Goal: Information Seeking & Learning: Learn about a topic

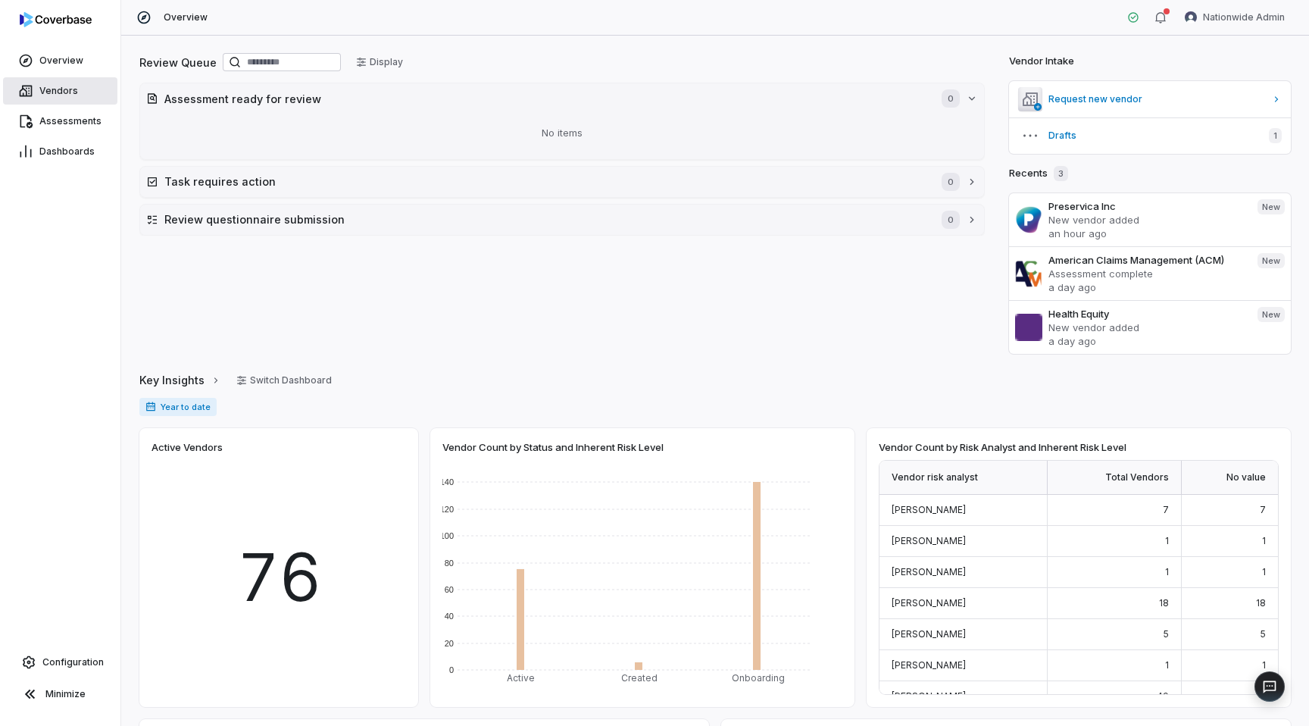
click at [54, 95] on span "Vendors" at bounding box center [58, 91] width 39 height 12
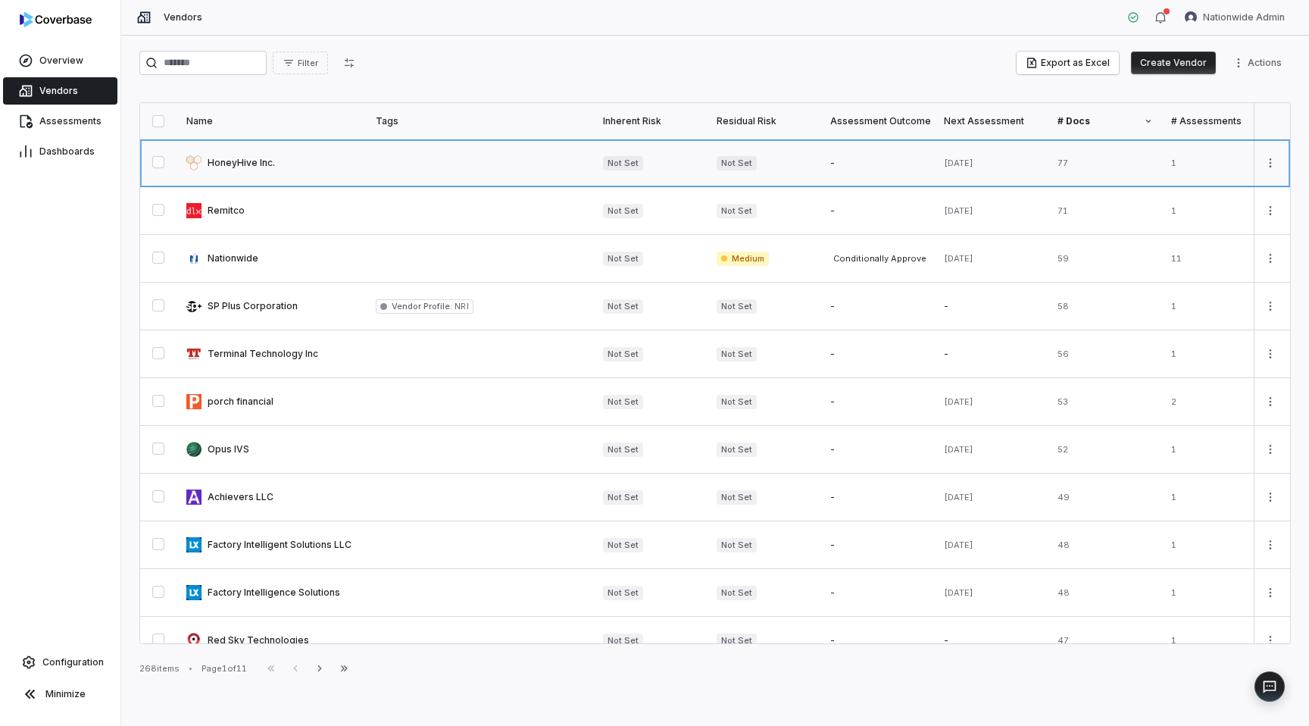
click at [236, 164] on link at bounding box center [271, 162] width 189 height 47
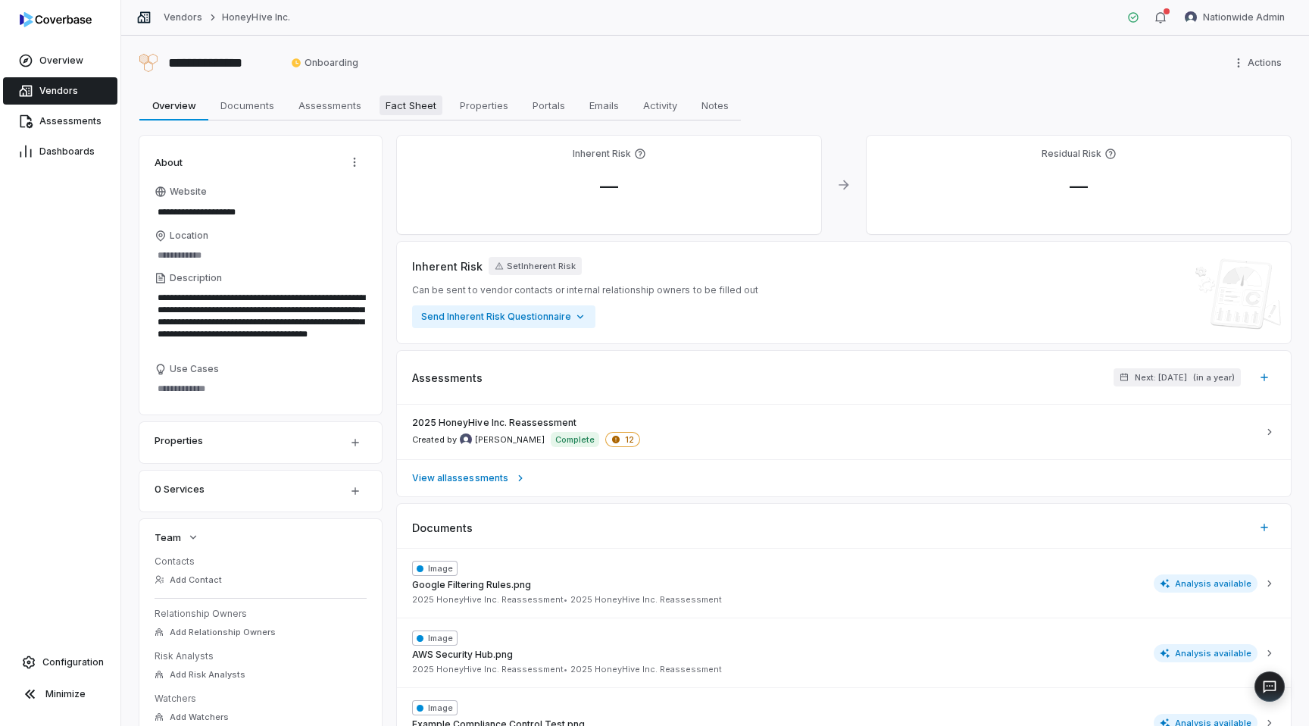
click at [402, 100] on span "Fact Sheet" at bounding box center [411, 105] width 63 height 20
type textarea "*"
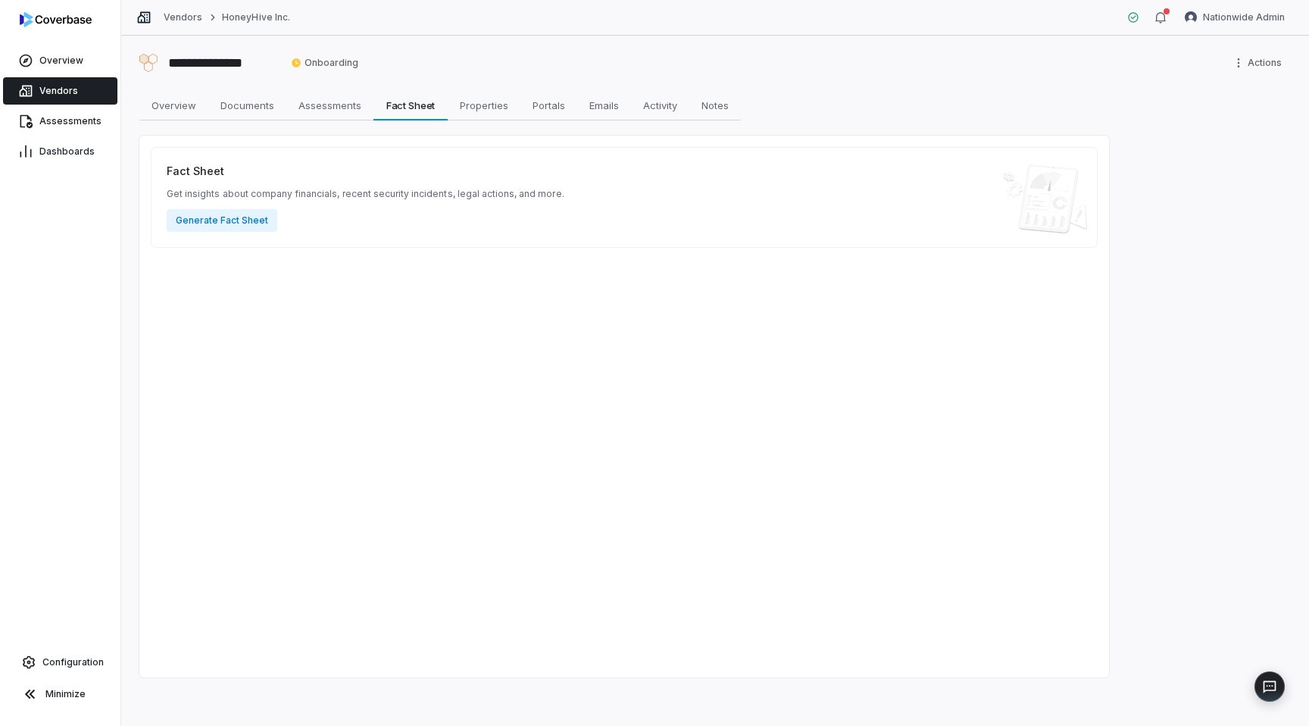
click at [78, 81] on link "Vendors" at bounding box center [60, 90] width 114 height 27
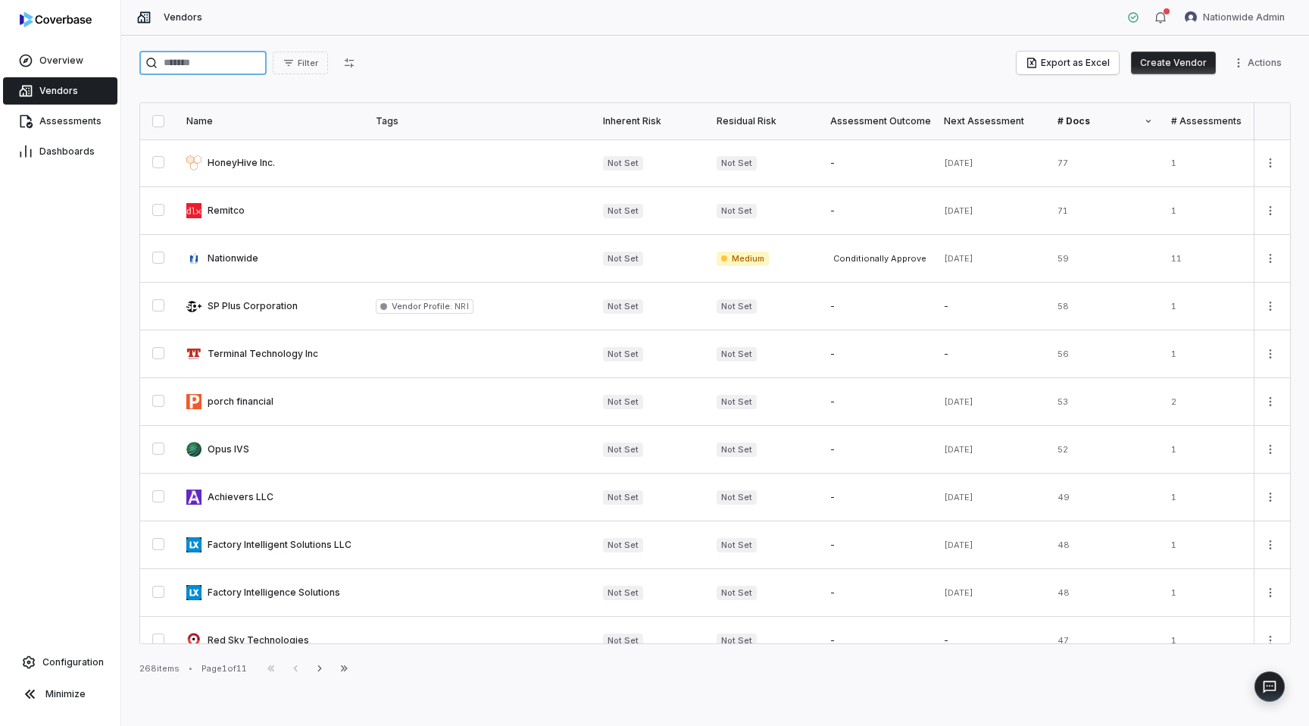
click at [220, 52] on input "search" at bounding box center [202, 63] width 127 height 24
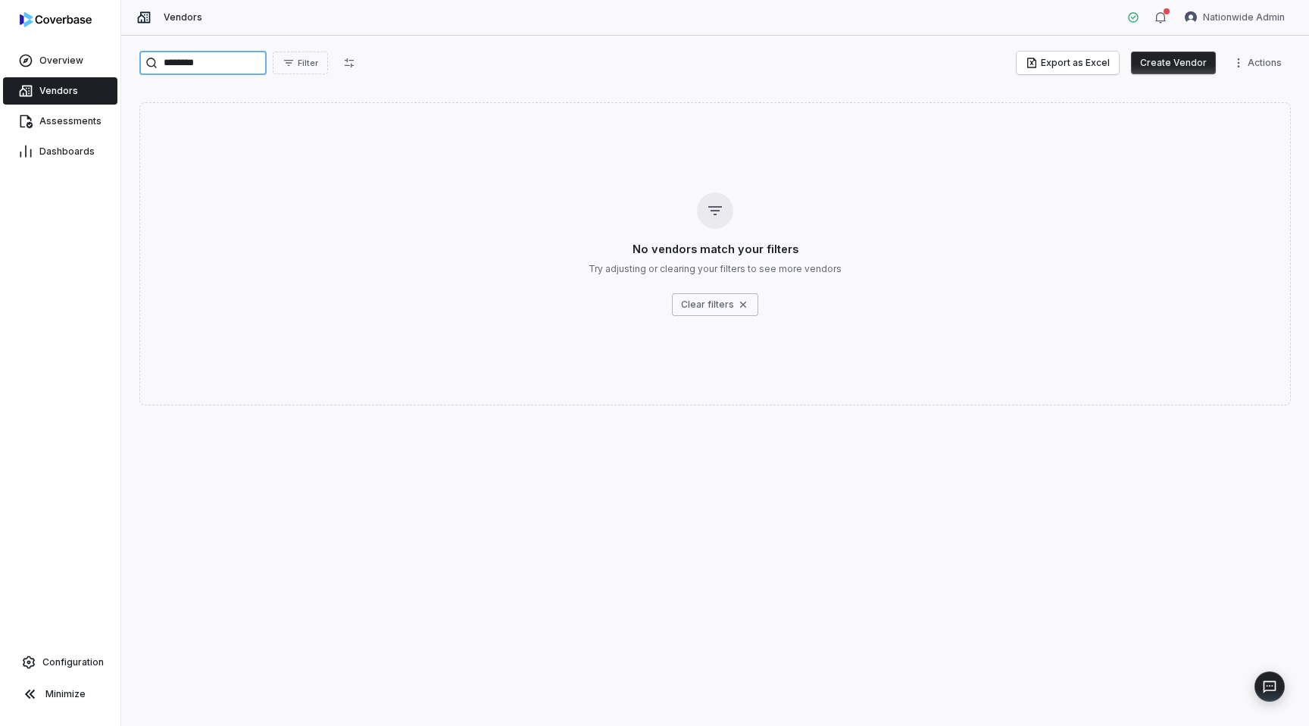
type input "*********"
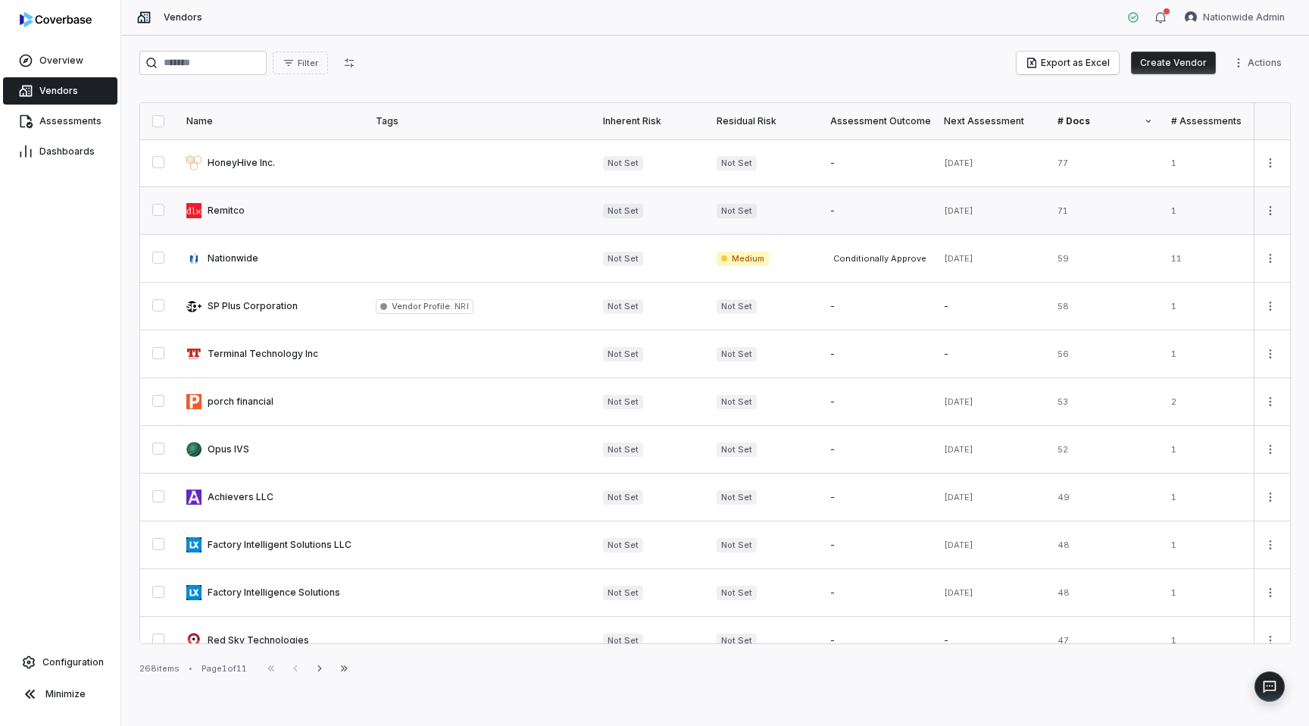
click at [270, 223] on link at bounding box center [271, 210] width 189 height 47
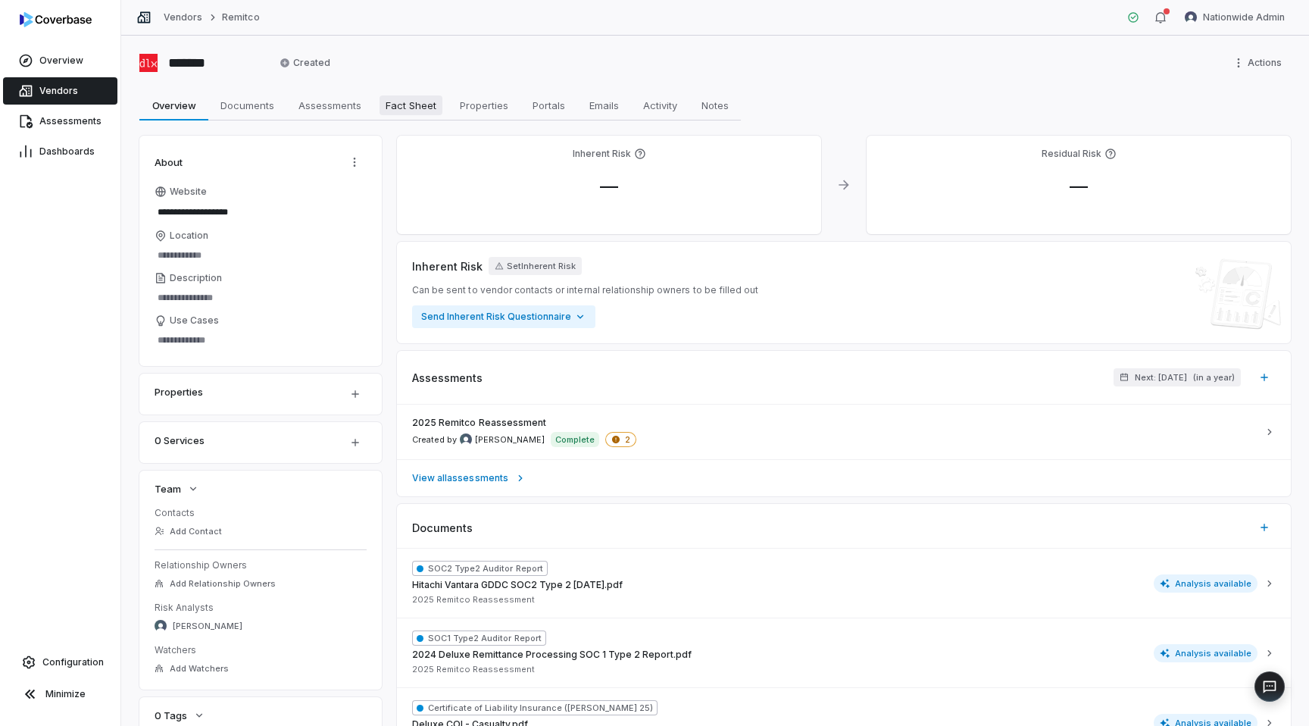
click at [402, 104] on span "Fact Sheet" at bounding box center [411, 105] width 63 height 20
type textarea "*"
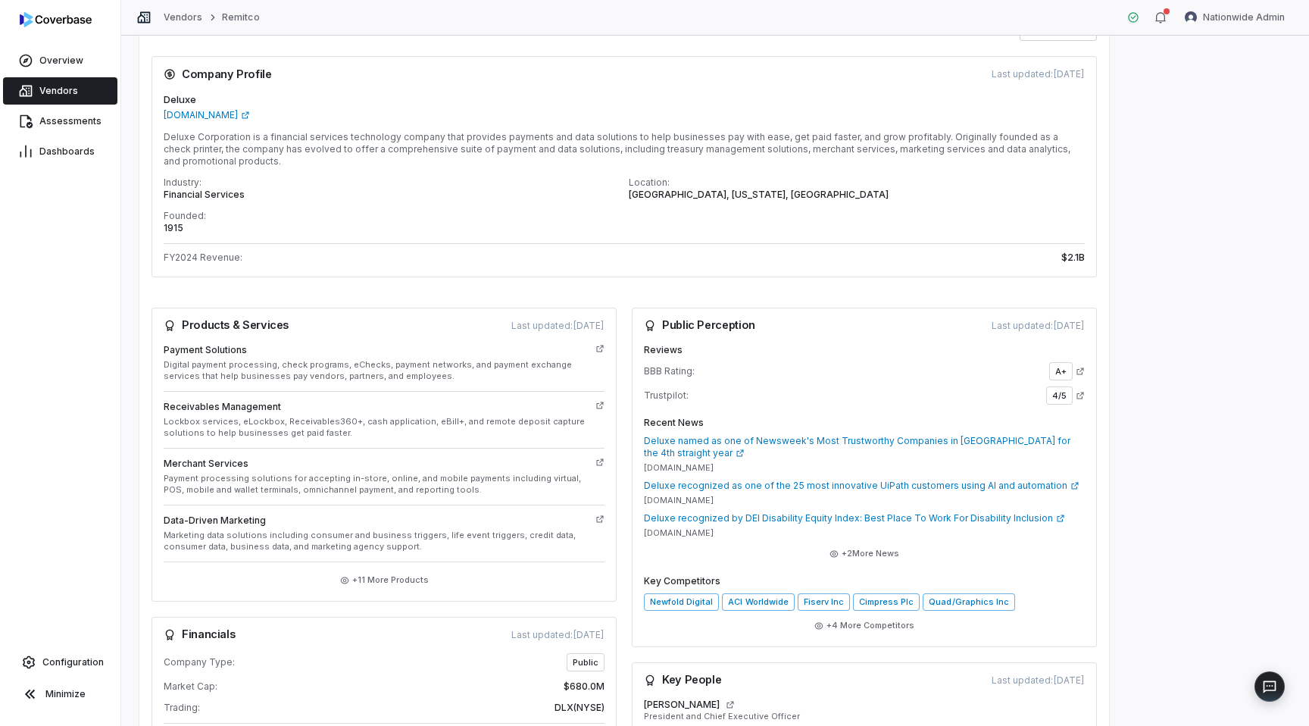
scroll to position [132, 0]
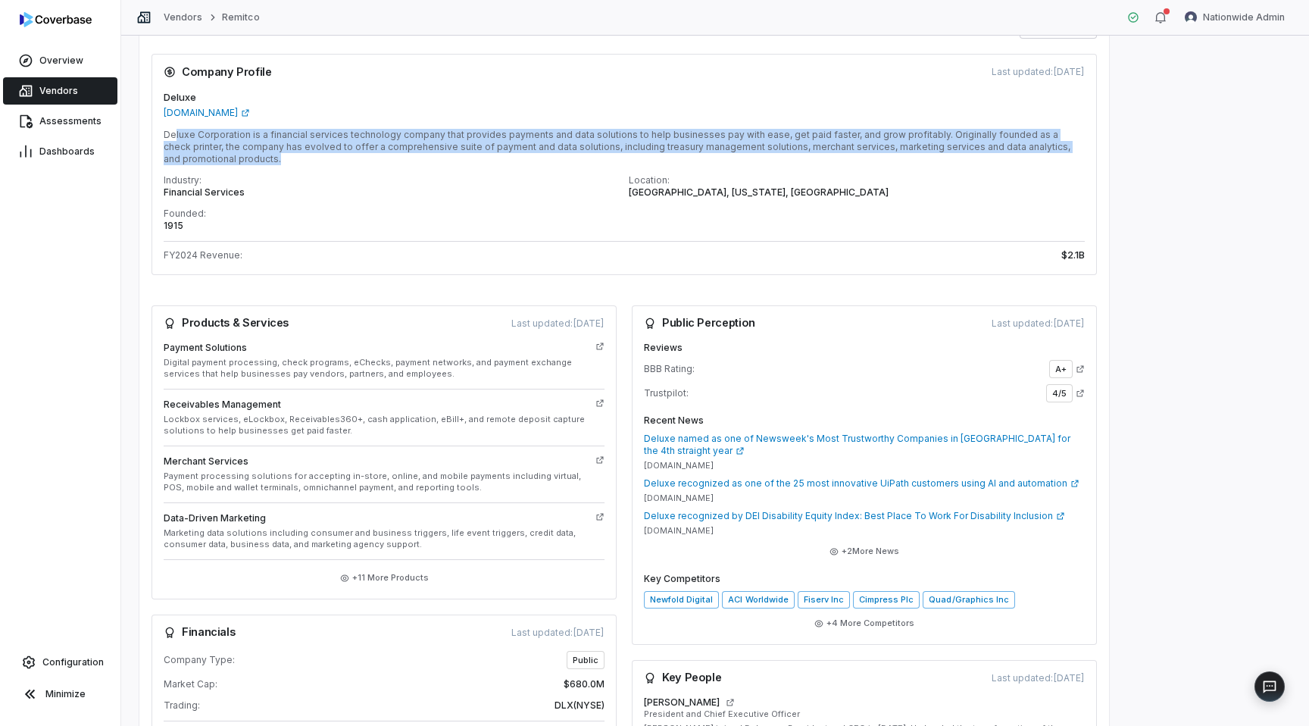
drag, startPoint x: 173, startPoint y: 139, endPoint x: 325, endPoint y: 169, distance: 155.1
click at [325, 169] on div "Deluxe [DOMAIN_NAME] Deluxe Corporation is a financial services technology comp…" at bounding box center [625, 182] width 946 height 185
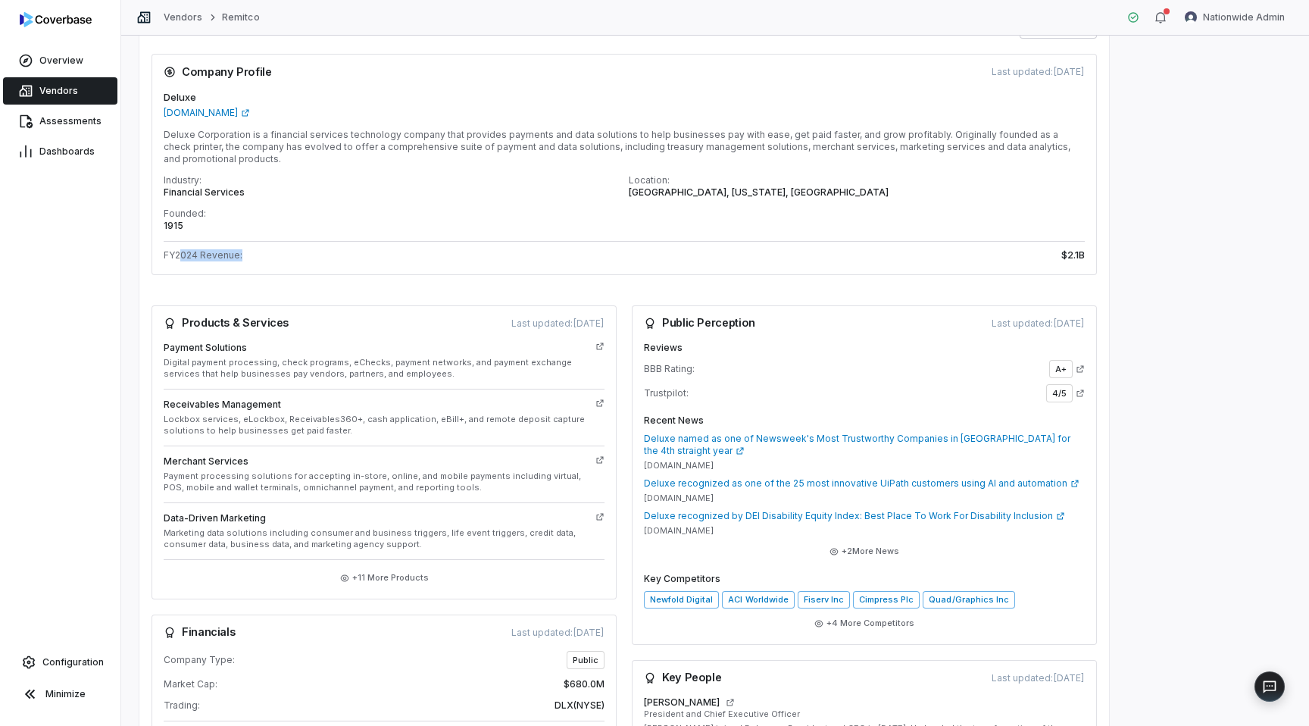
drag, startPoint x: 180, startPoint y: 259, endPoint x: 342, endPoint y: 264, distance: 163.0
click at [342, 264] on div "Deluxe [DOMAIN_NAME] Deluxe Corporation is a financial services technology comp…" at bounding box center [625, 182] width 946 height 185
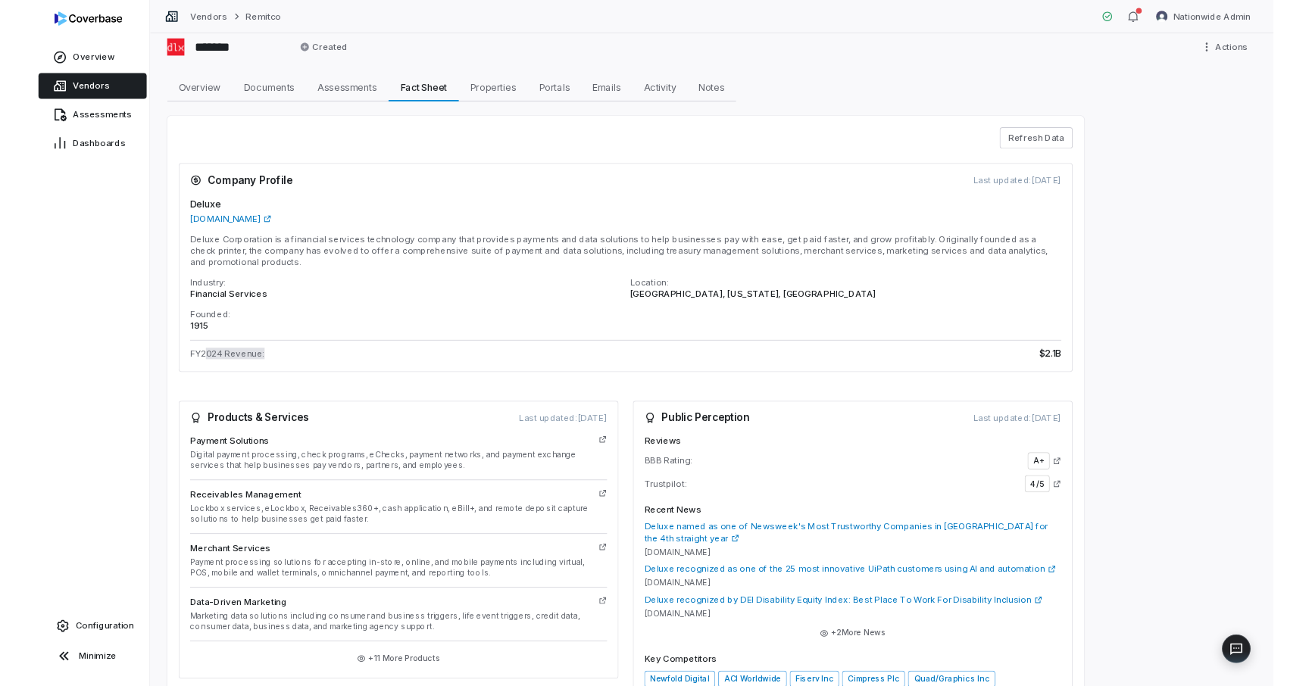
scroll to position [11, 0]
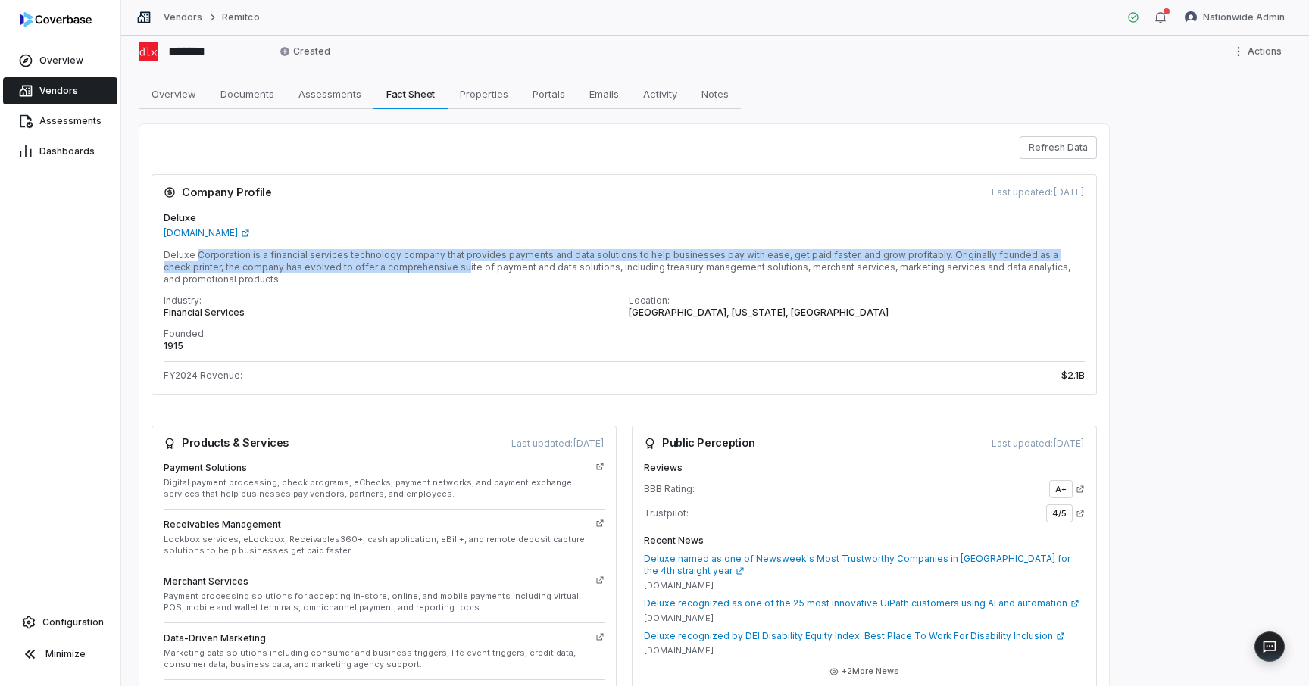
drag, startPoint x: 196, startPoint y: 253, endPoint x: 395, endPoint y: 267, distance: 199.0
click at [395, 267] on p "Deluxe Corporation is a financial services technology company that provides pay…" at bounding box center [624, 267] width 921 height 36
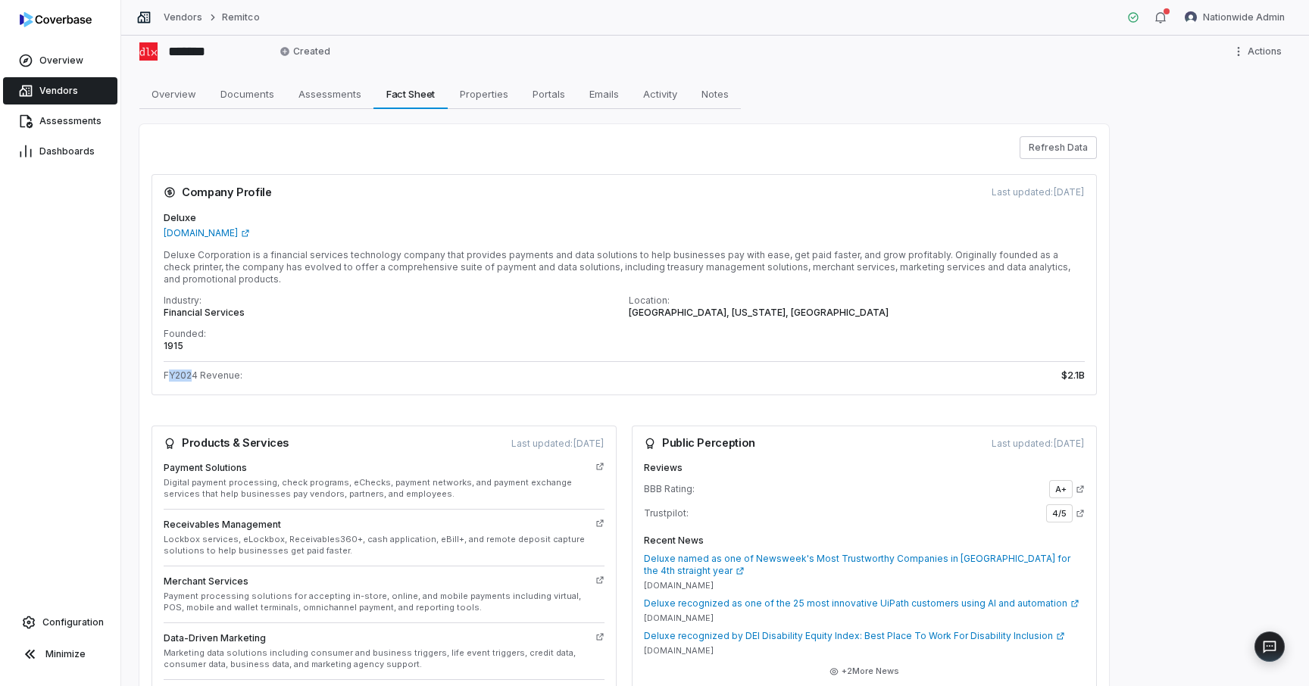
drag, startPoint x: 192, startPoint y: 376, endPoint x: 172, endPoint y: 377, distance: 20.5
click at [172, 377] on span "FY2024 Revenue:" at bounding box center [203, 376] width 79 height 12
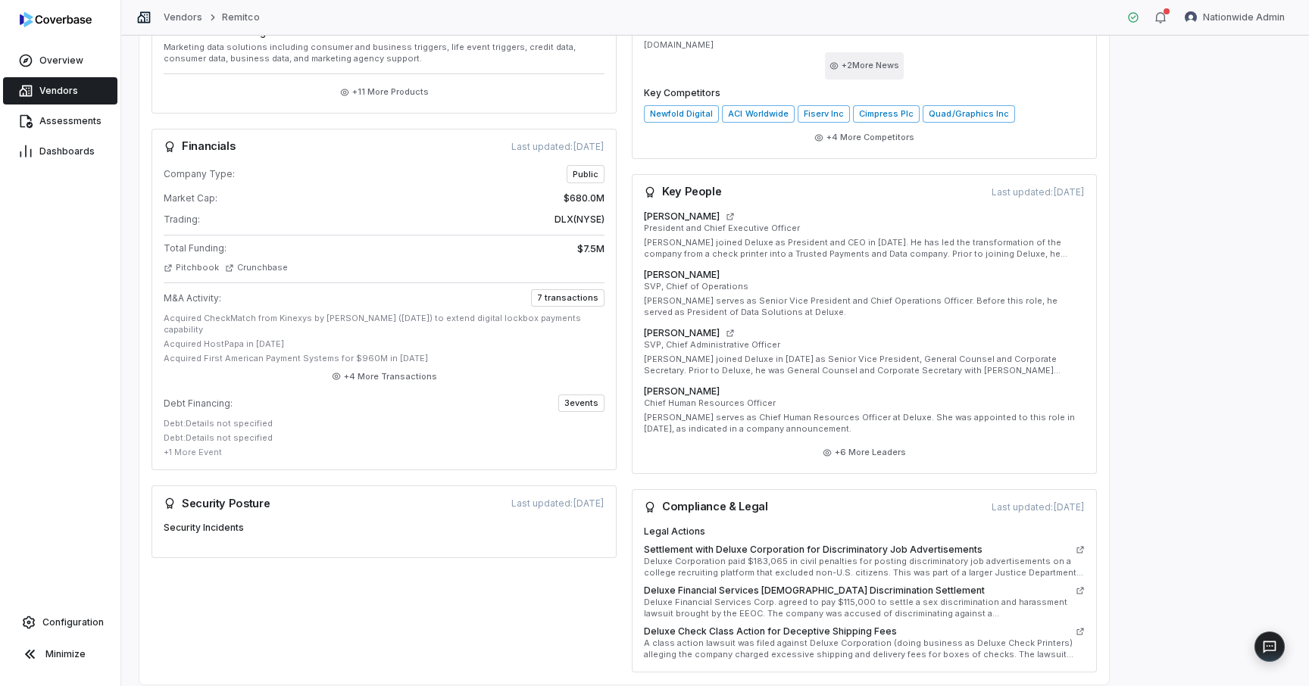
scroll to position [633, 0]
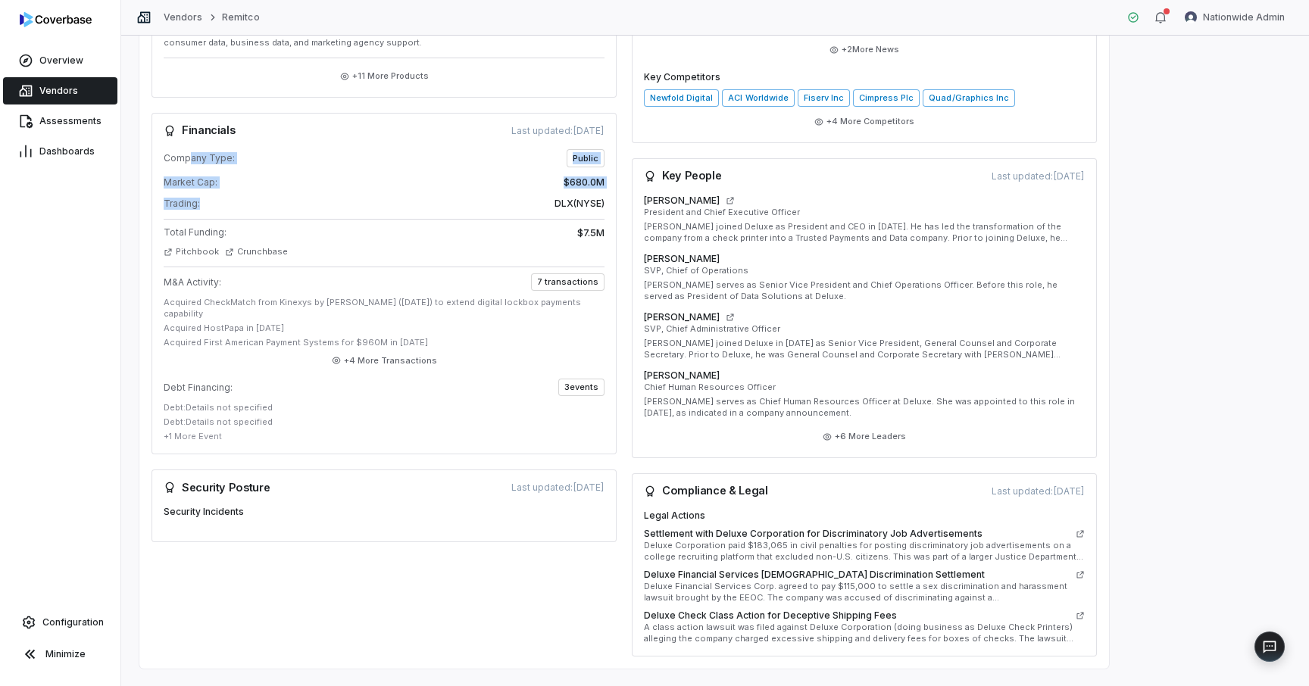
drag, startPoint x: 189, startPoint y: 155, endPoint x: 291, endPoint y: 202, distance: 112.6
click at [291, 202] on div "Company Type: Public Market Cap: $680.0M Trading: DLX ( NYSE )" at bounding box center [384, 179] width 441 height 61
drag, startPoint x: 214, startPoint y: 510, endPoint x: 155, endPoint y: 499, distance: 60.9
click at [155, 499] on div "Security Posture Last updated: [DATE] Security Incidents" at bounding box center [384, 506] width 465 height 73
click at [213, 510] on h4 "Security Incidents" at bounding box center [384, 512] width 441 height 12
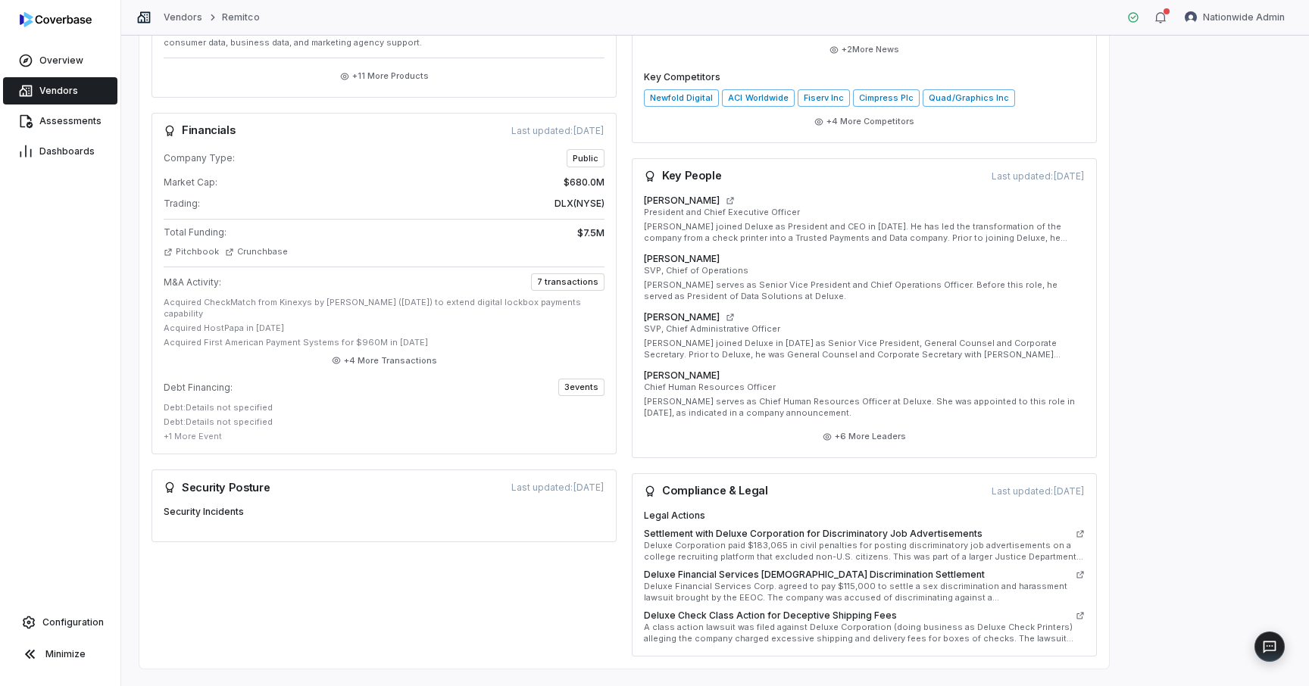
click at [229, 513] on h4 "Security Incidents" at bounding box center [384, 512] width 441 height 12
drag, startPoint x: 233, startPoint y: 516, endPoint x: 167, endPoint y: 508, distance: 66.4
click at [167, 508] on h4 "Security Incidents" at bounding box center [384, 512] width 441 height 12
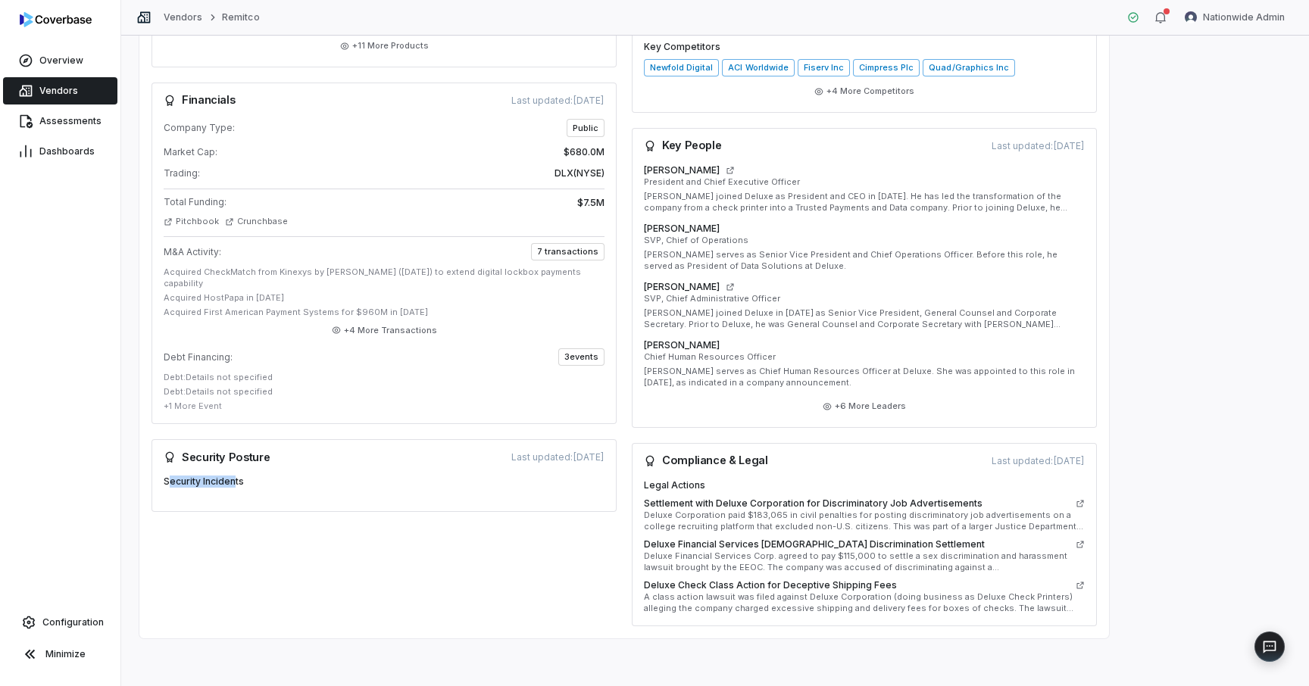
click at [196, 483] on h4 "Security Incidents" at bounding box center [384, 482] width 441 height 12
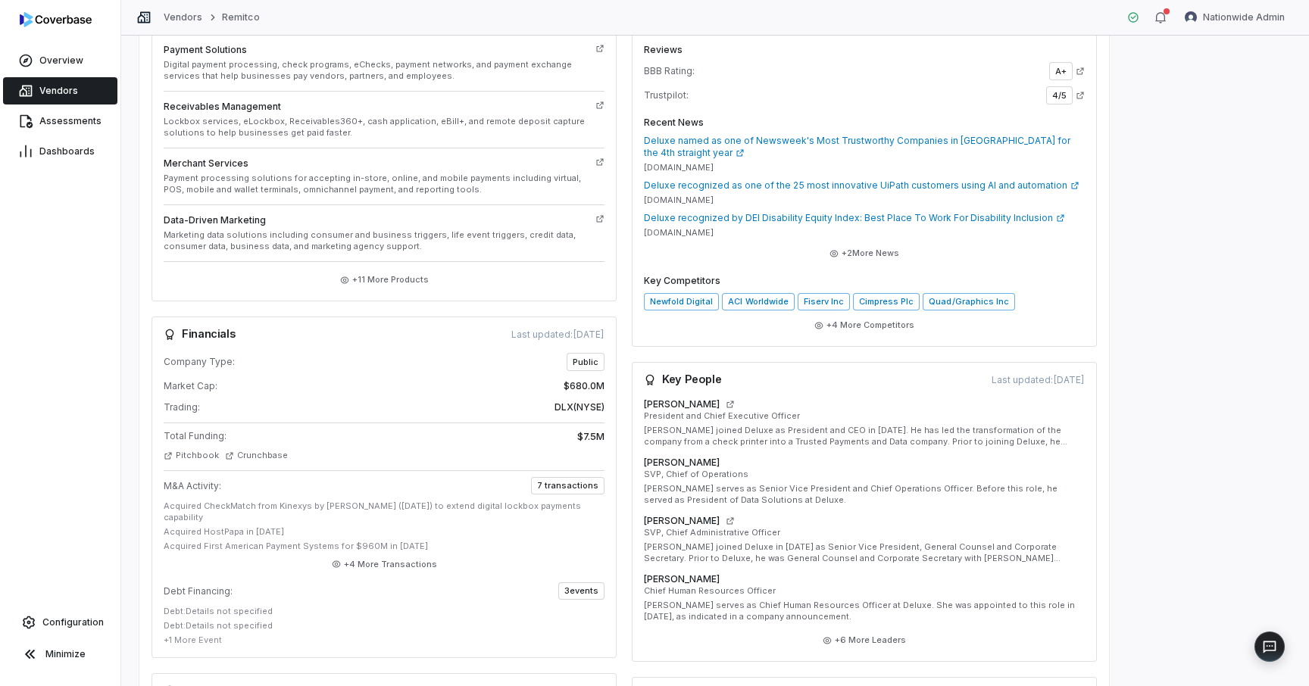
scroll to position [445, 0]
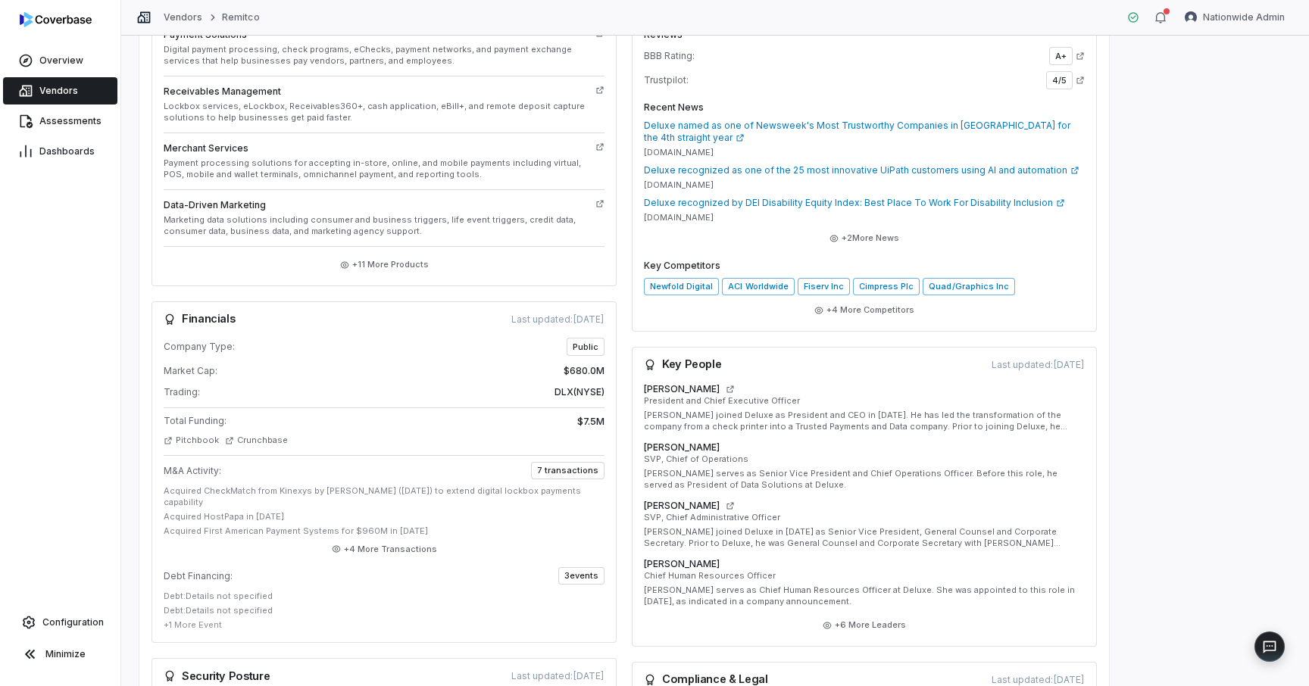
click at [181, 628] on div "+ 1 More Event" at bounding box center [384, 625] width 441 height 11
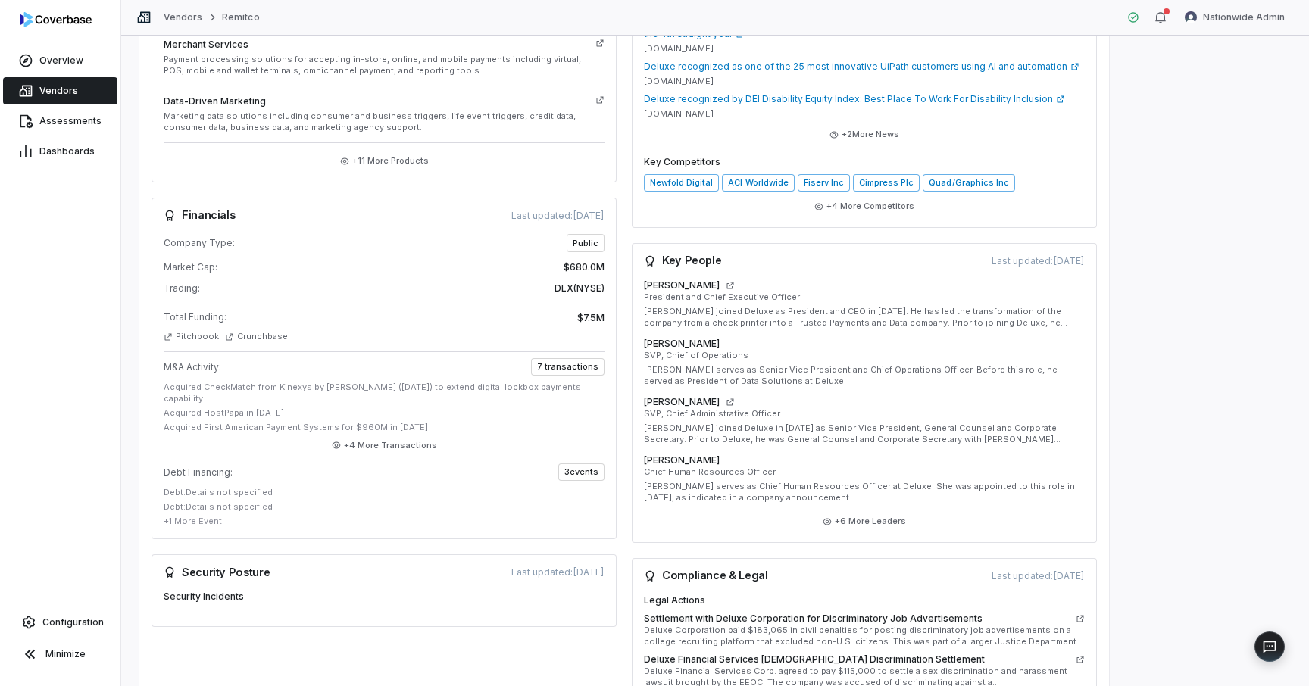
scroll to position [556, 0]
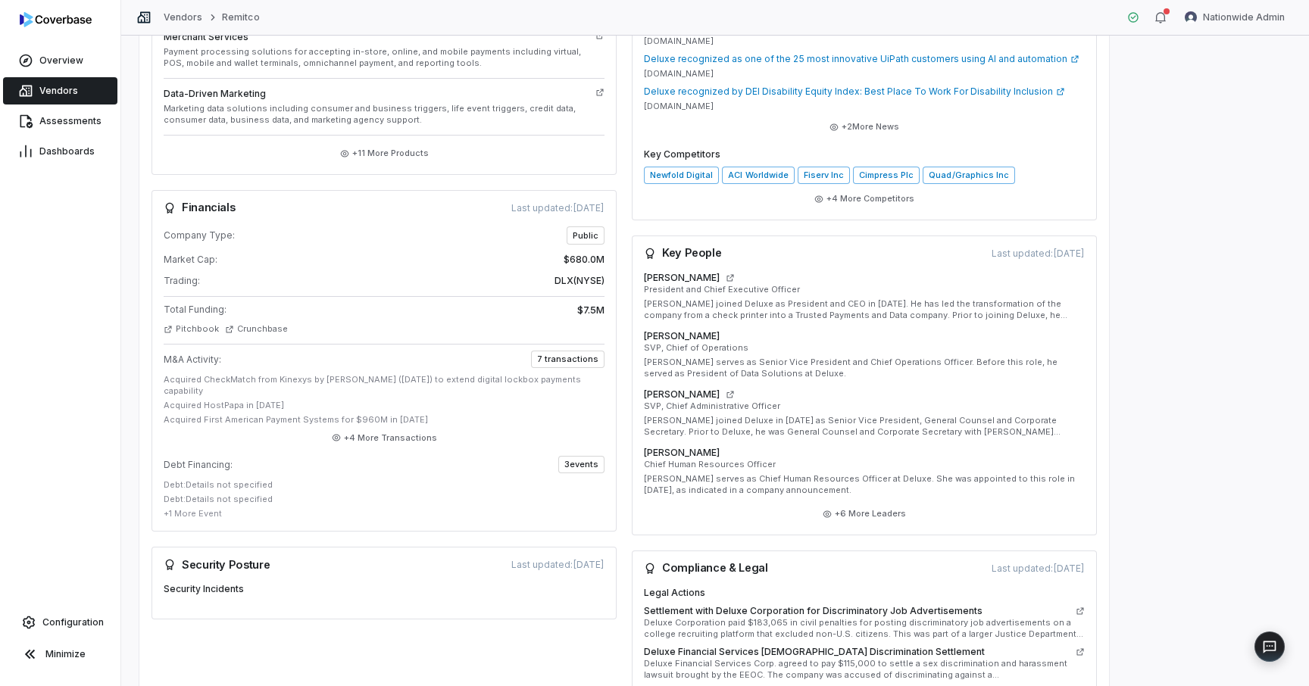
click at [196, 510] on div "+ 1 More Event" at bounding box center [384, 513] width 441 height 11
drag, startPoint x: 178, startPoint y: 506, endPoint x: 219, endPoint y: 530, distance: 47.2
click at [219, 530] on div "Company Type: Public Market Cap: $680.0M Trading: DLX ( NYSE ) Total Funding: $…" at bounding box center [384, 380] width 465 height 306
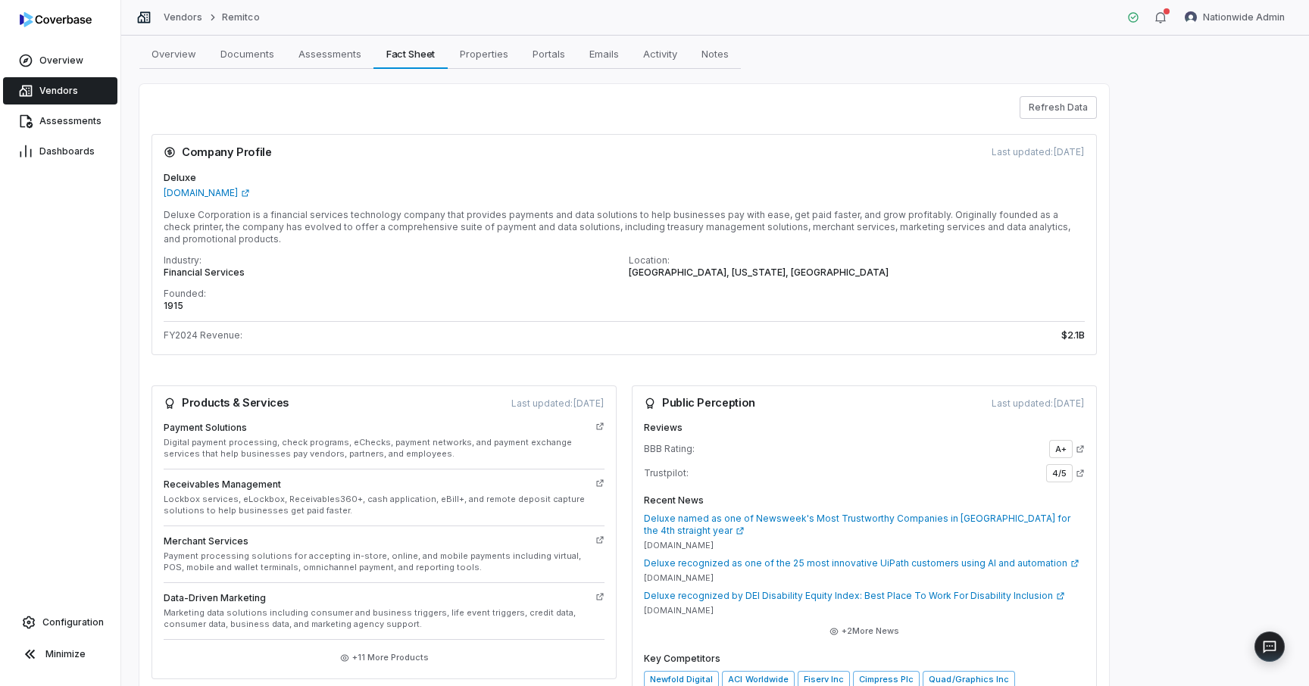
scroll to position [92, 0]
